Goal: Obtain resource: Download file/media

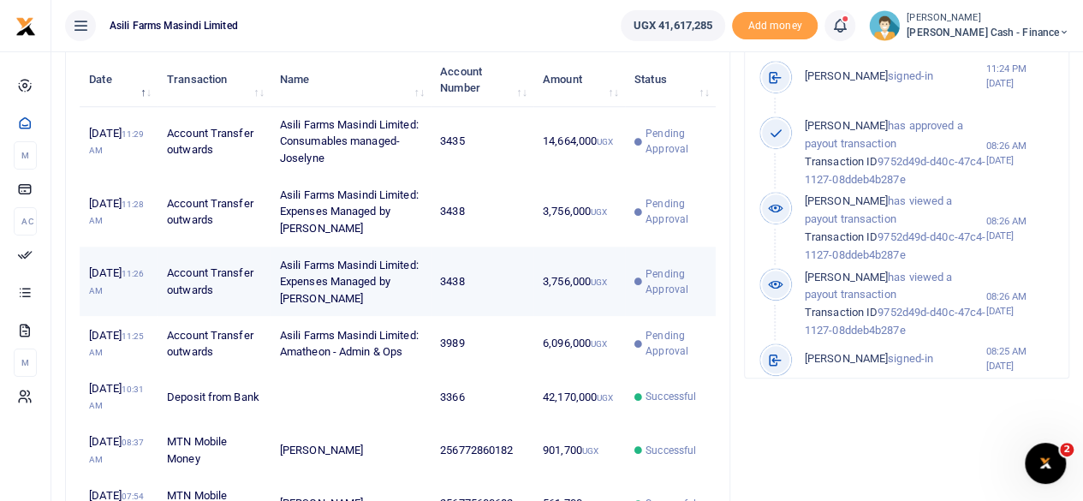
scroll to position [771, 0]
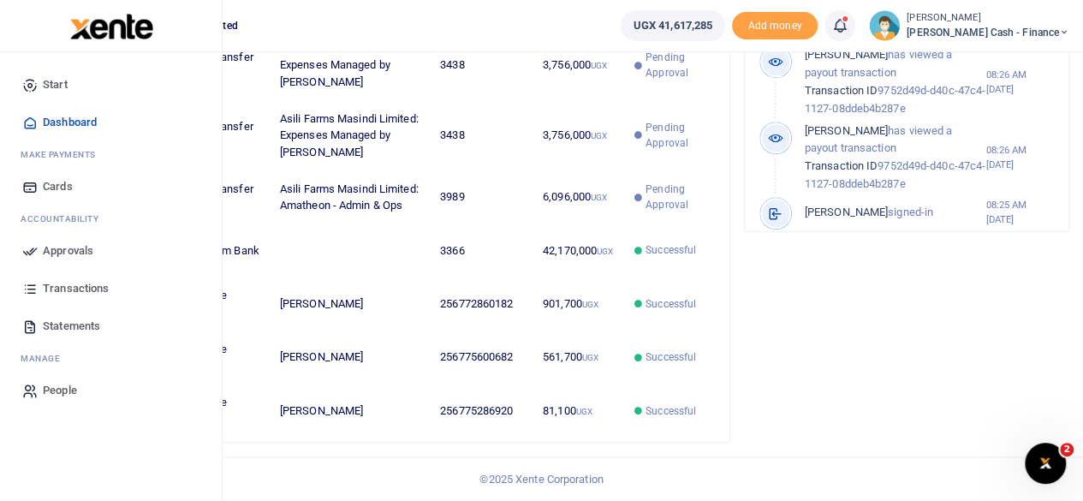
click at [70, 289] on span "Transactions" at bounding box center [76, 288] width 66 height 17
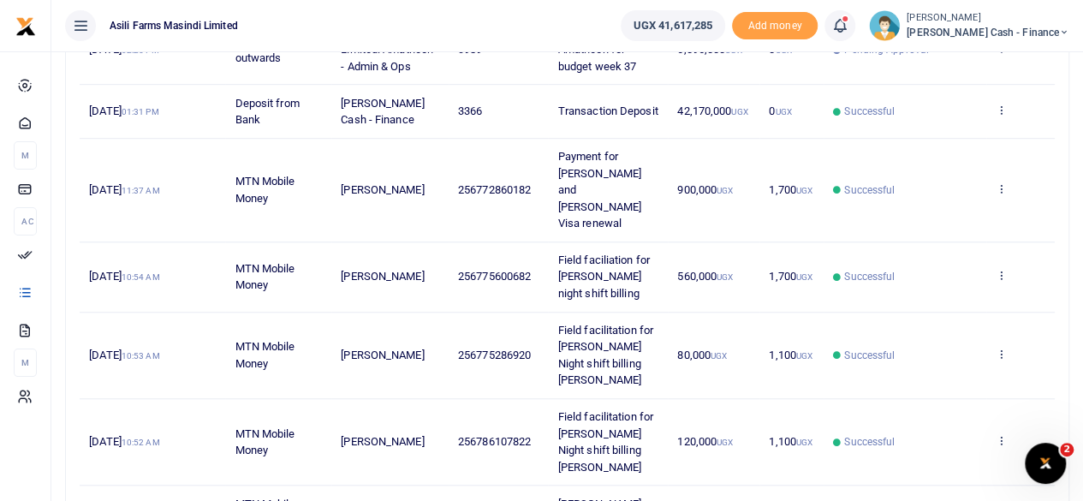
scroll to position [599, 0]
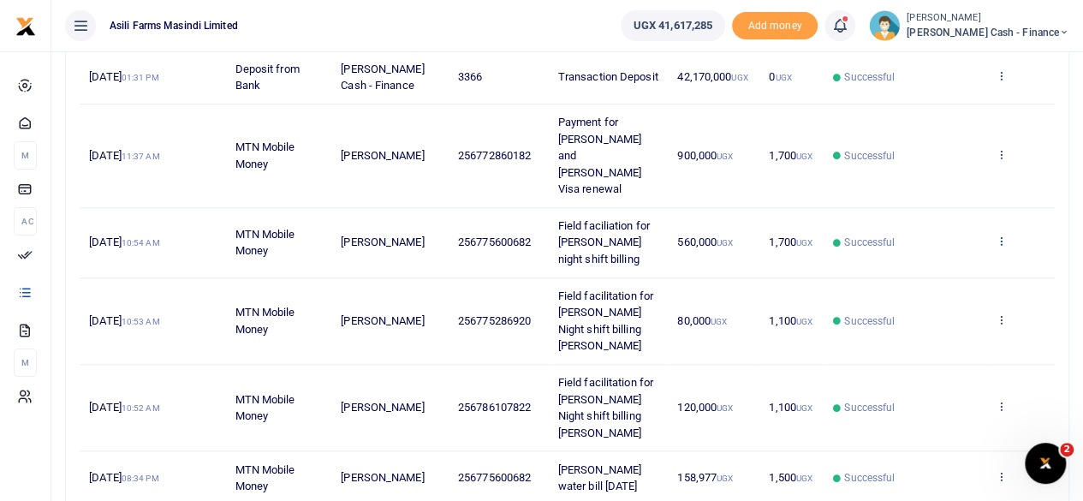
click at [1004, 247] on icon at bounding box center [1001, 241] width 11 height 12
click at [942, 285] on link "View details" at bounding box center [939, 285] width 135 height 24
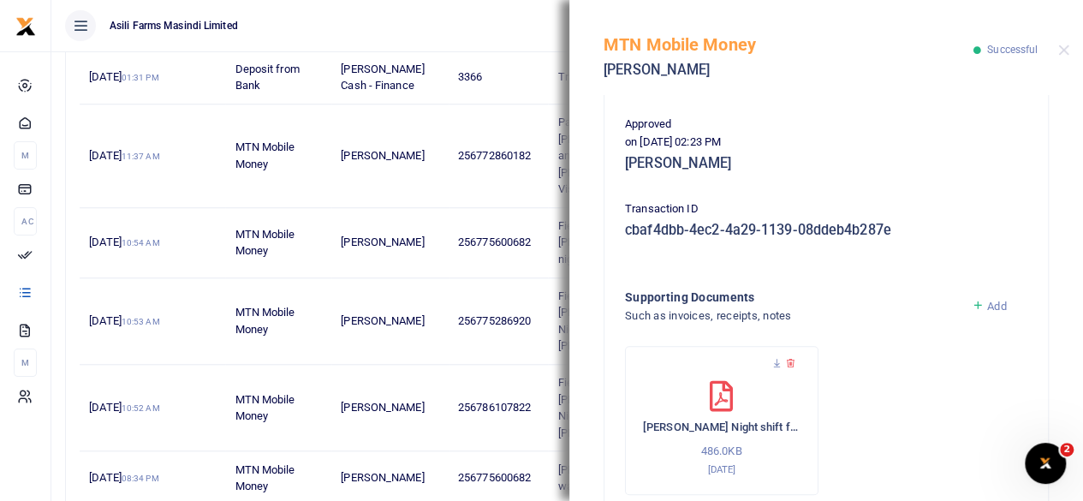
scroll to position [481, 0]
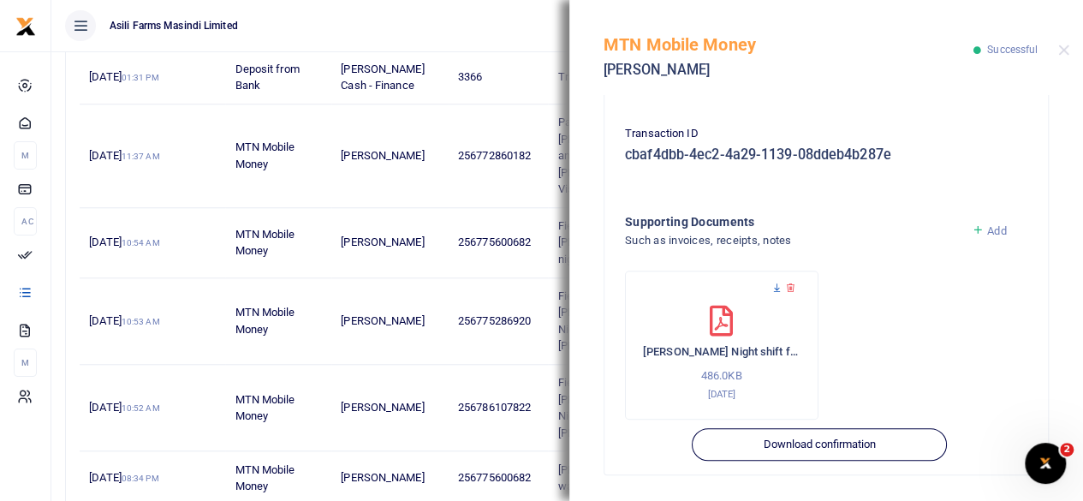
click at [777, 286] on icon at bounding box center [777, 288] width 11 height 11
